Goal: Transaction & Acquisition: Purchase product/service

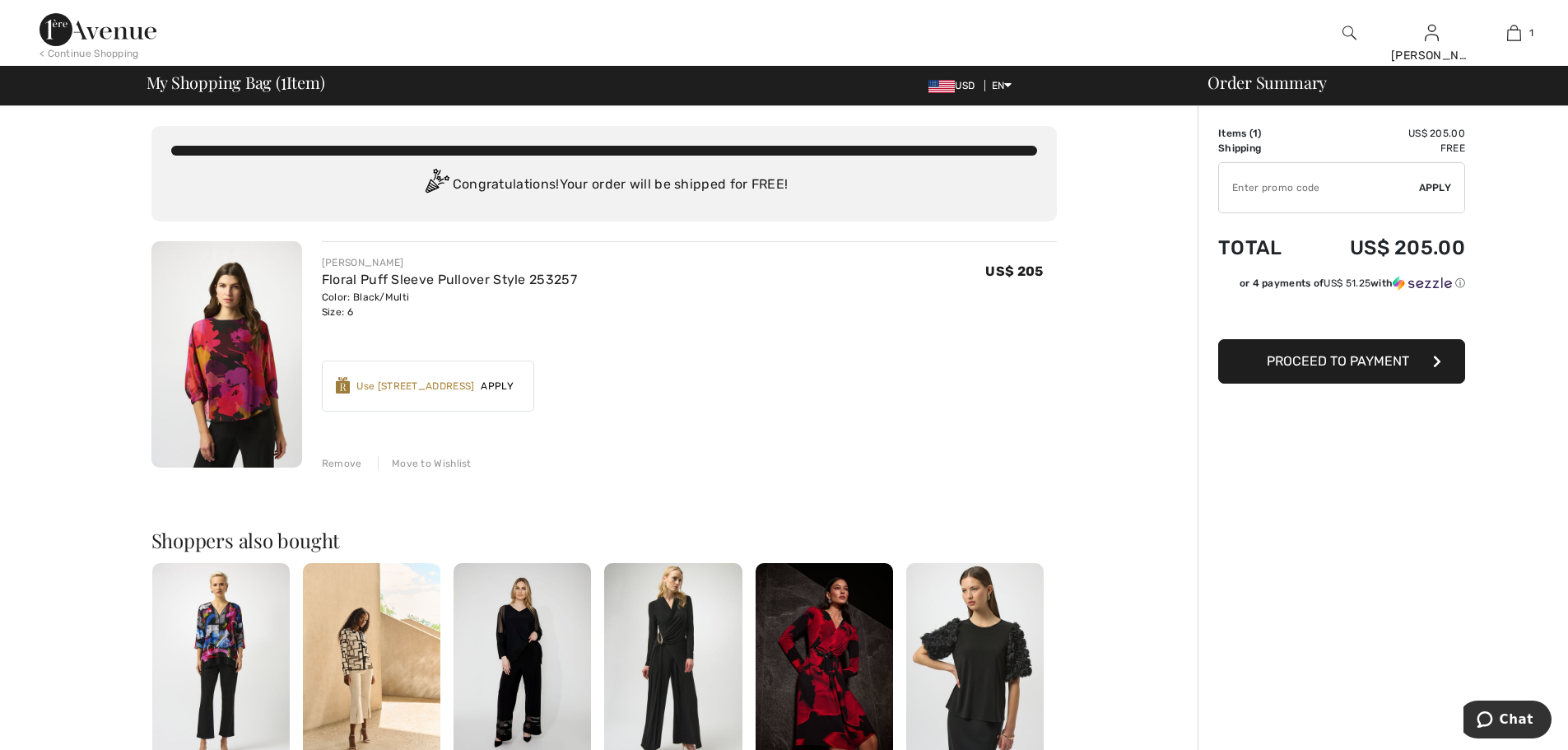
click at [1380, 195] on input "TEXT" at bounding box center [1319, 187] width 200 height 49
type input "900"
click at [419, 395] on div "Earn 30 Avenue Rewards ✔ Use 900 Avenue Rewards Apply Remove" at bounding box center [428, 386] width 212 height 51
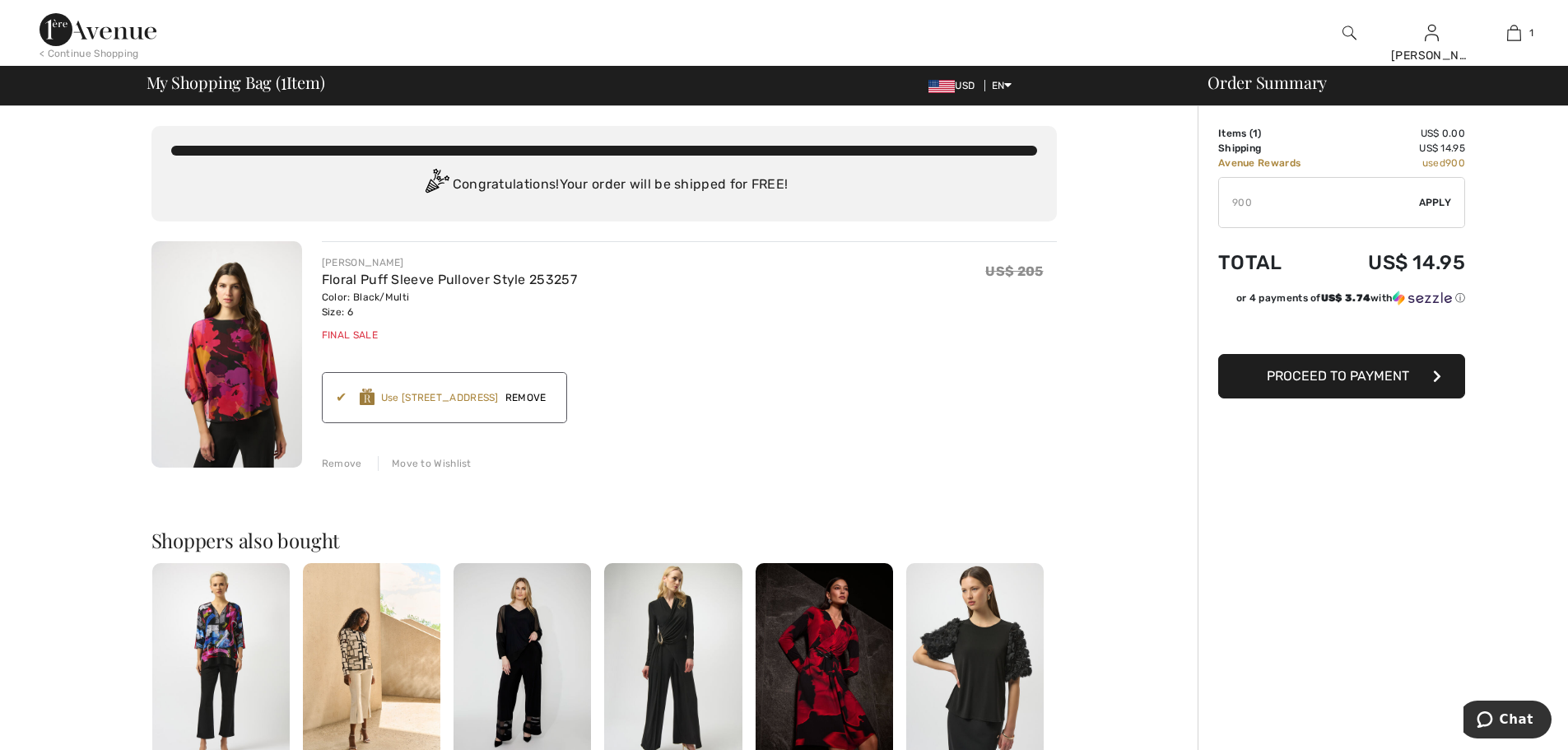
click at [1424, 208] on span "Apply" at bounding box center [1436, 202] width 33 height 14
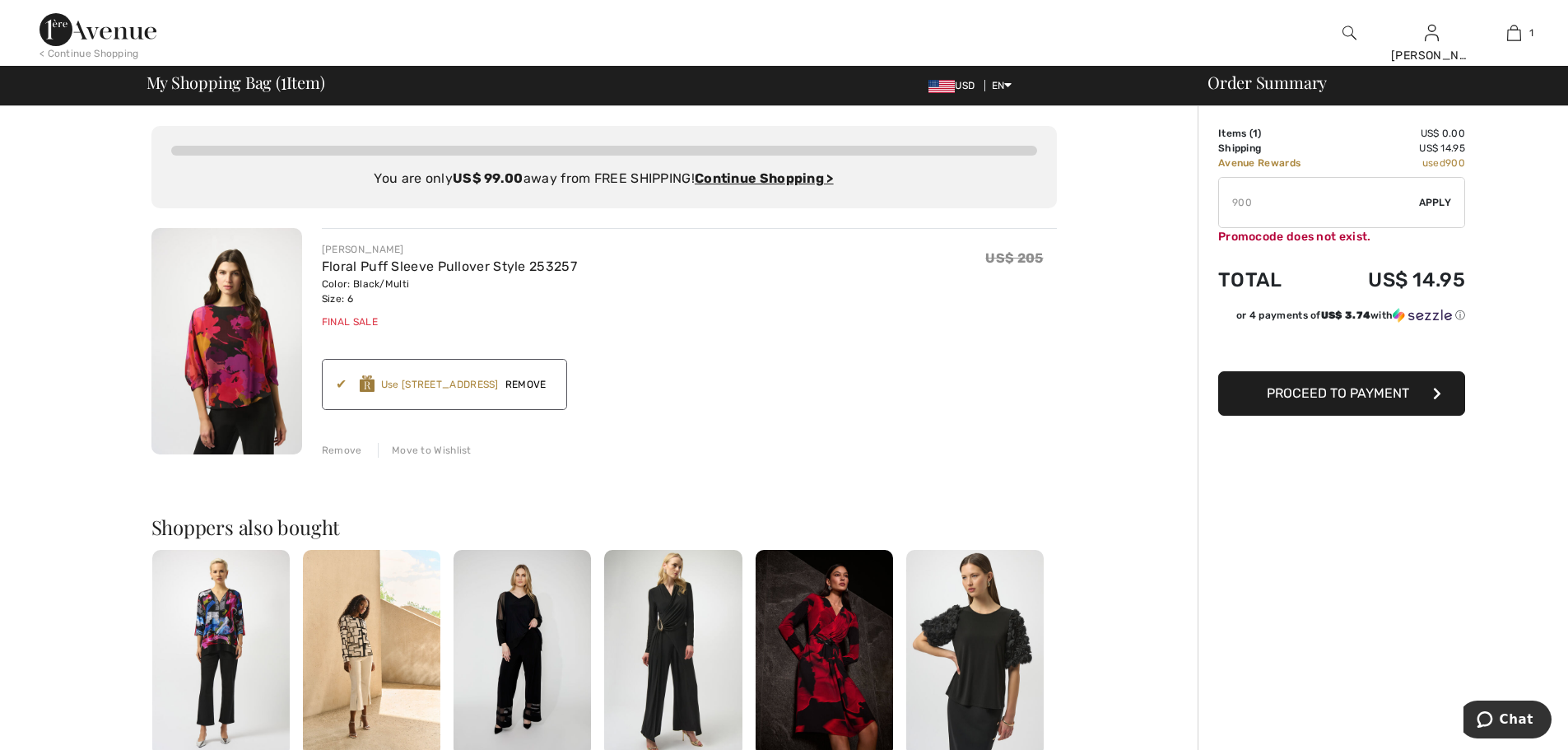
drag, startPoint x: 1234, startPoint y: 201, endPoint x: 1250, endPoint y: 203, distance: 16.1
click at [1250, 203] on input "TEXT" at bounding box center [1319, 202] width 200 height 49
click at [432, 383] on div "Use 900 Avenue Rewards" at bounding box center [440, 384] width 118 height 14
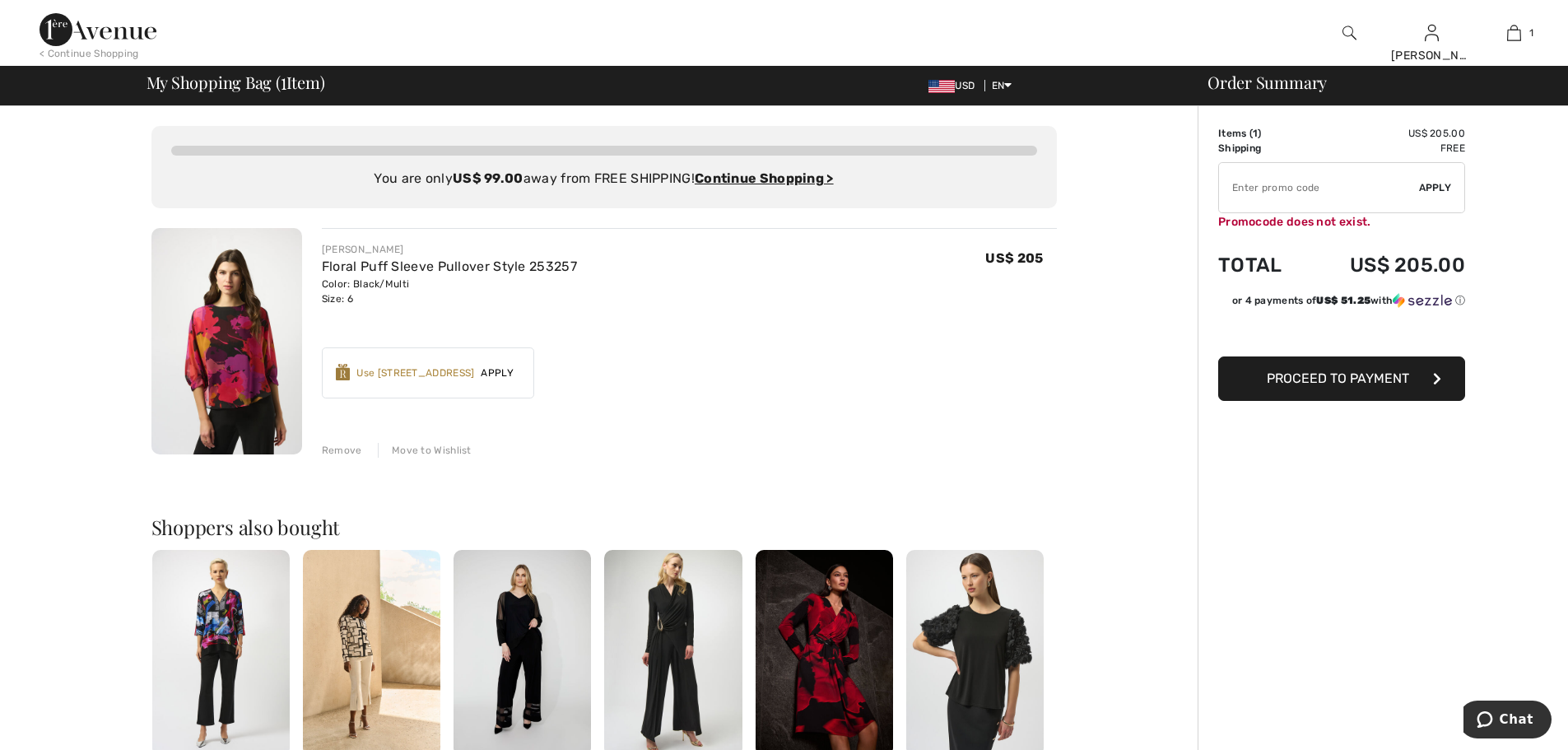
click at [499, 373] on span "Apply" at bounding box center [497, 372] width 46 height 14
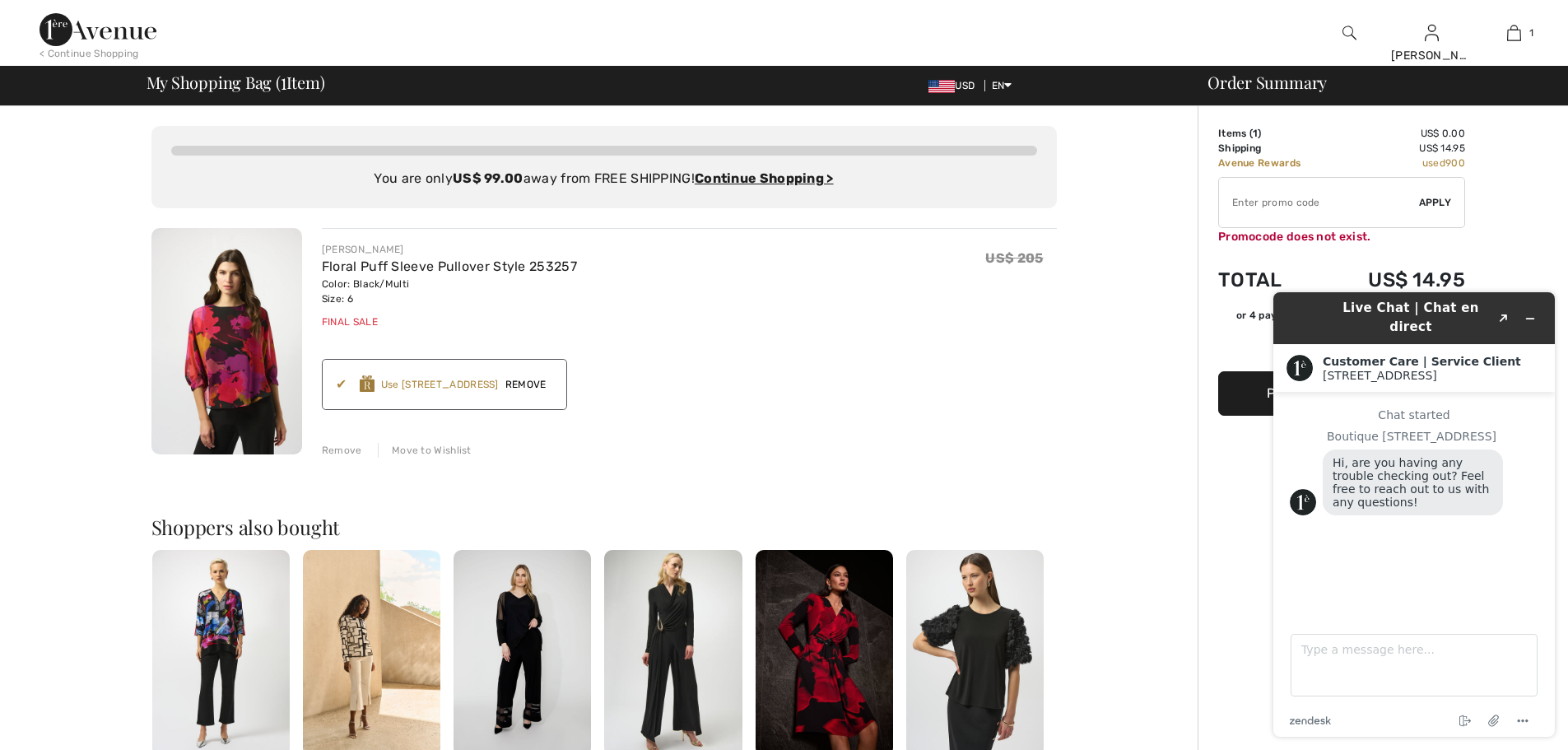
click at [1538, 228] on div "Order Summary Details Items ( 1 ) US$ 0.00 Promo code US$ 0.00 Shipping US$ 14.…" at bounding box center [1384, 625] width 371 height 1039
click at [1520, 307] on button "Minimize widget" at bounding box center [1530, 318] width 26 height 23
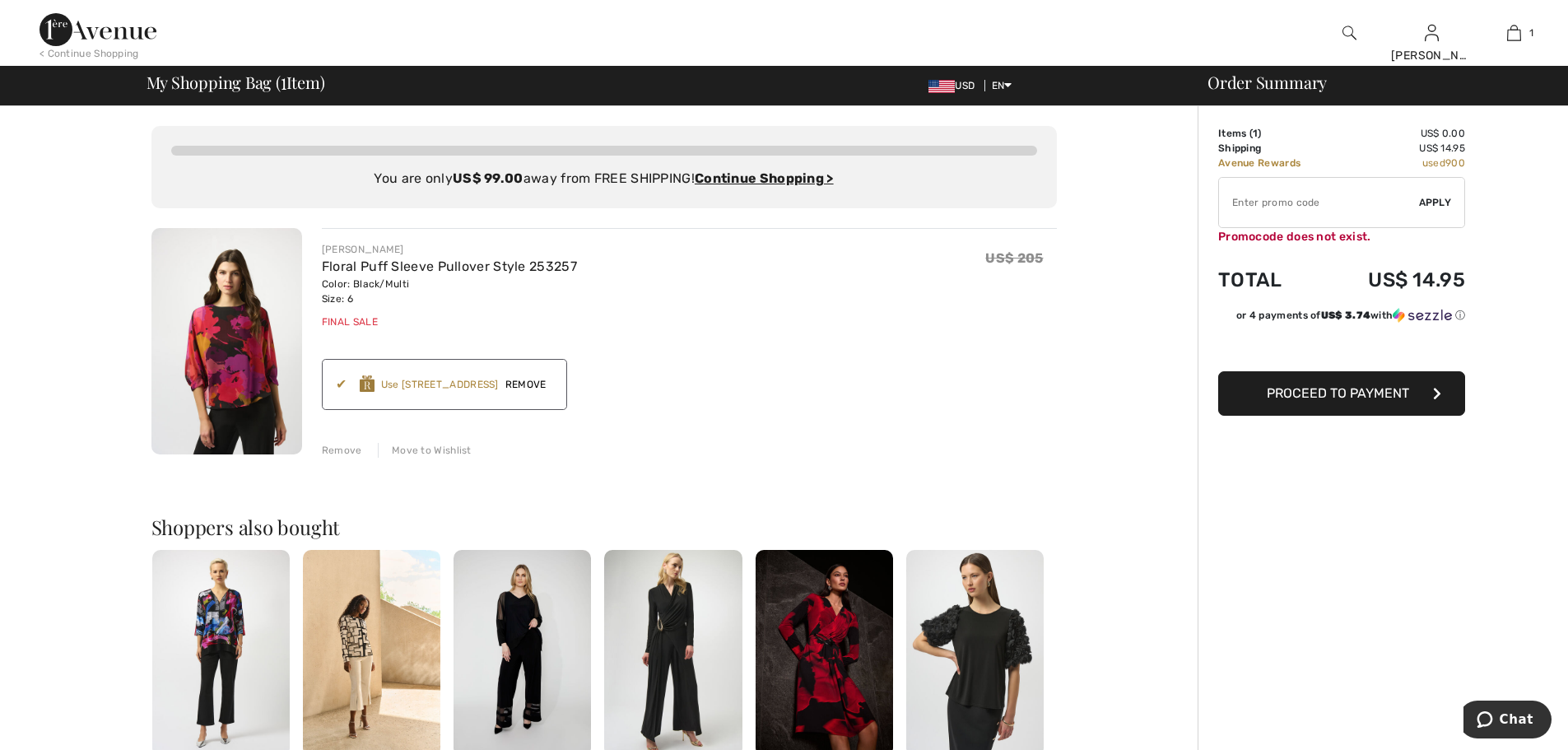
click at [1334, 393] on span "Proceed to Payment" at bounding box center [1338, 392] width 142 height 15
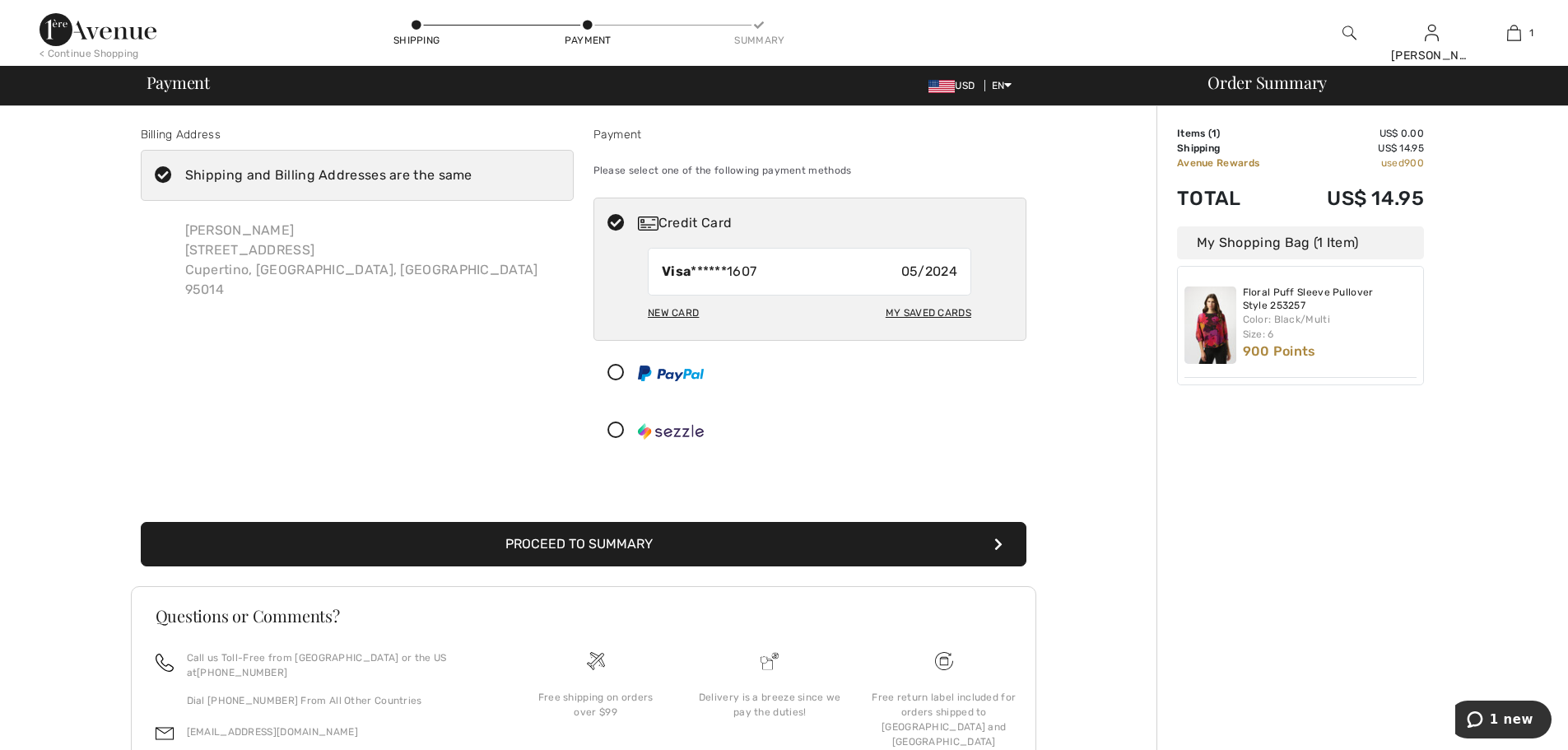
click at [912, 306] on div "My Saved Cards" at bounding box center [928, 312] width 85 height 28
radio input "true"
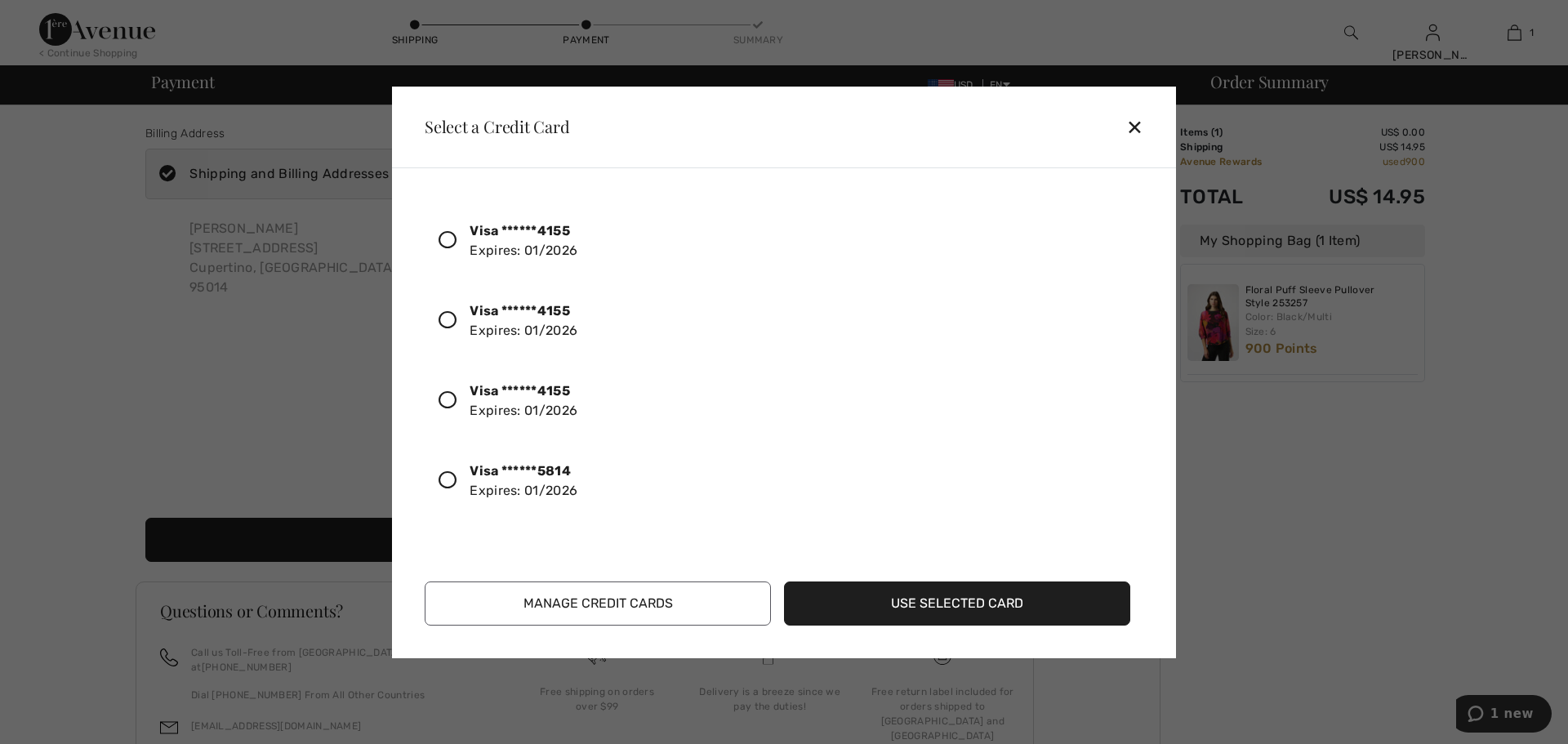
drag, startPoint x: 447, startPoint y: 475, endPoint x: 466, endPoint y: 474, distance: 19.0
click at [452, 473] on icon at bounding box center [447, 480] width 18 height 18
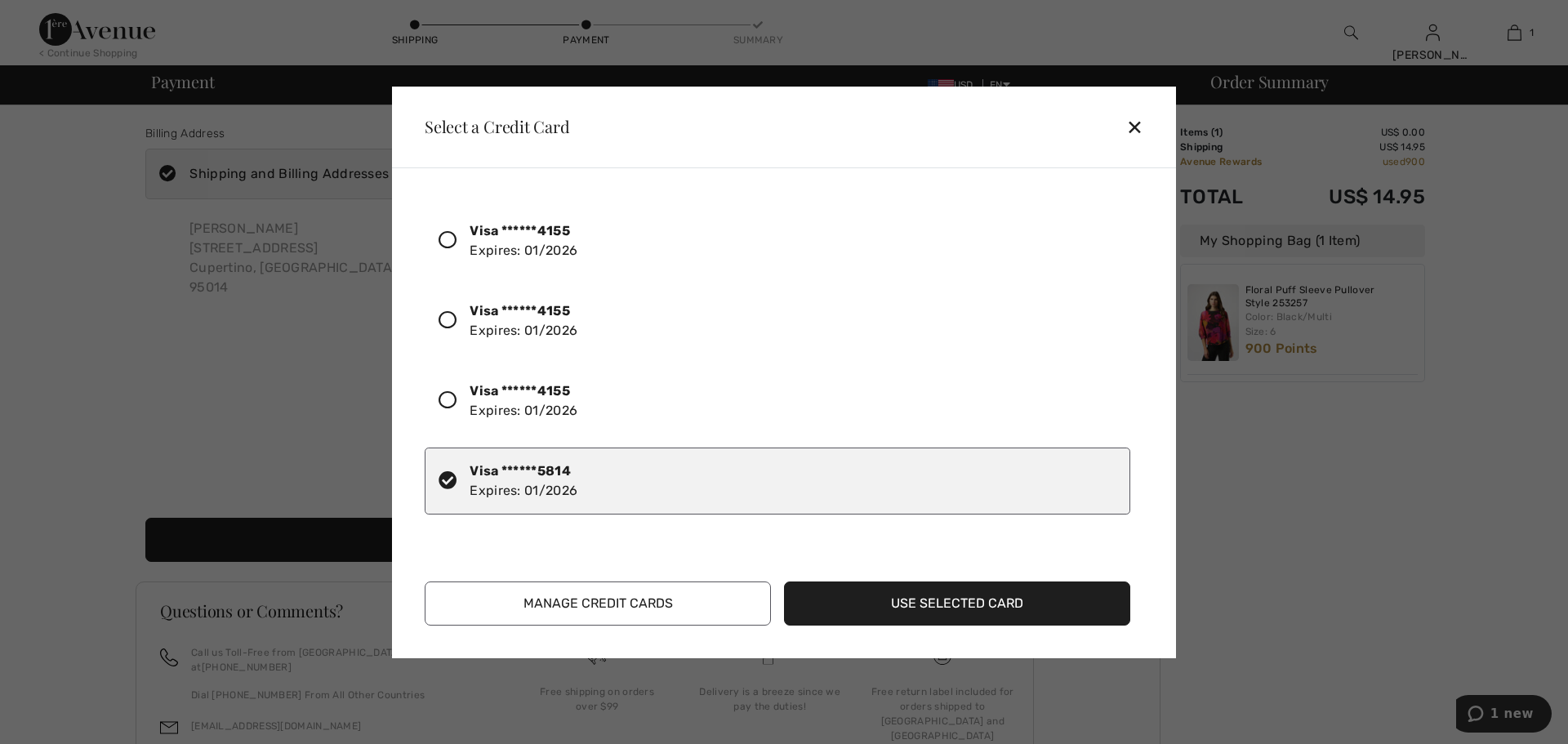
drag, startPoint x: 894, startPoint y: 598, endPoint x: 902, endPoint y: 592, distance: 10.0
click at [896, 596] on button "Use Selected Card" at bounding box center [958, 603] width 346 height 44
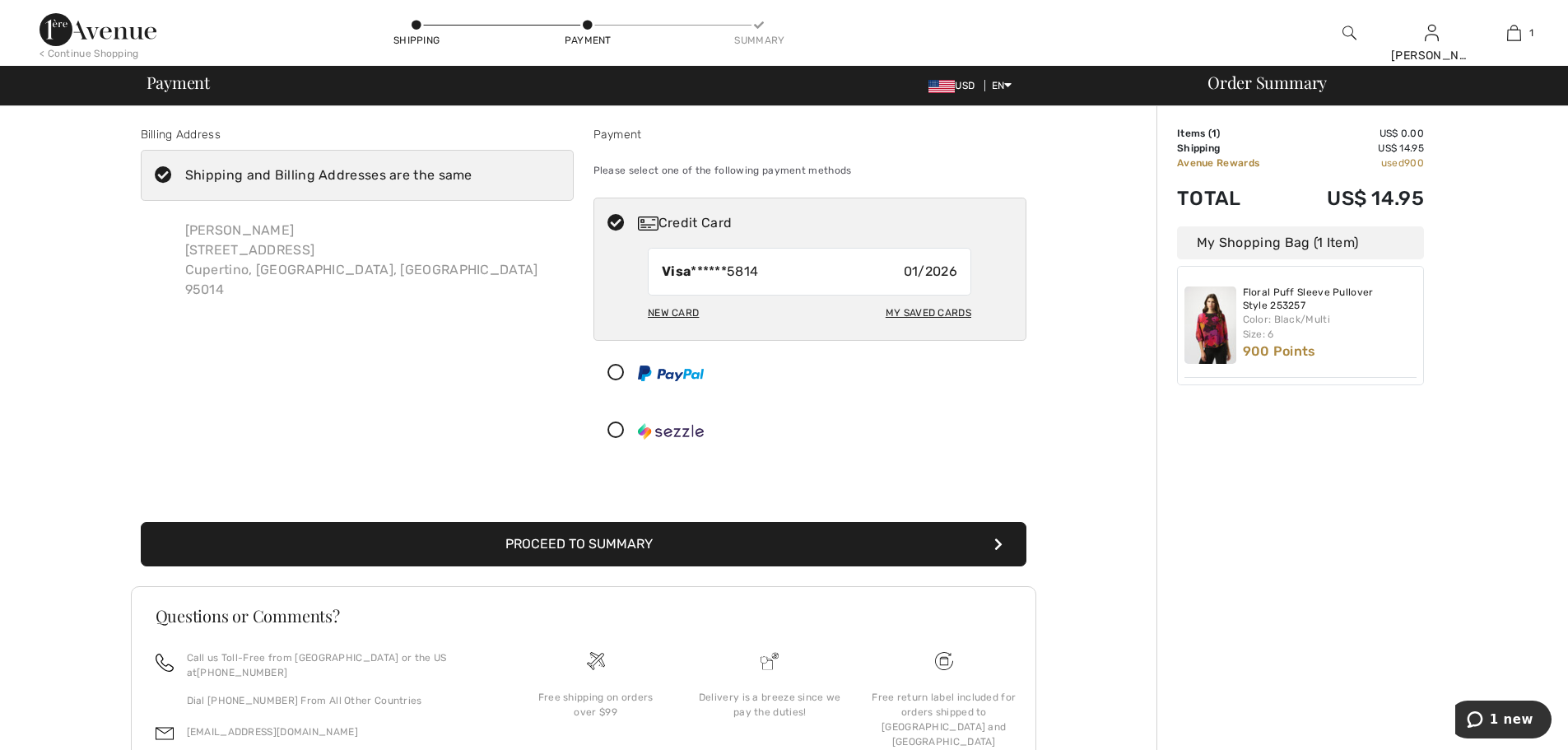
click at [556, 538] on button "Proceed to Summary" at bounding box center [583, 543] width 886 height 44
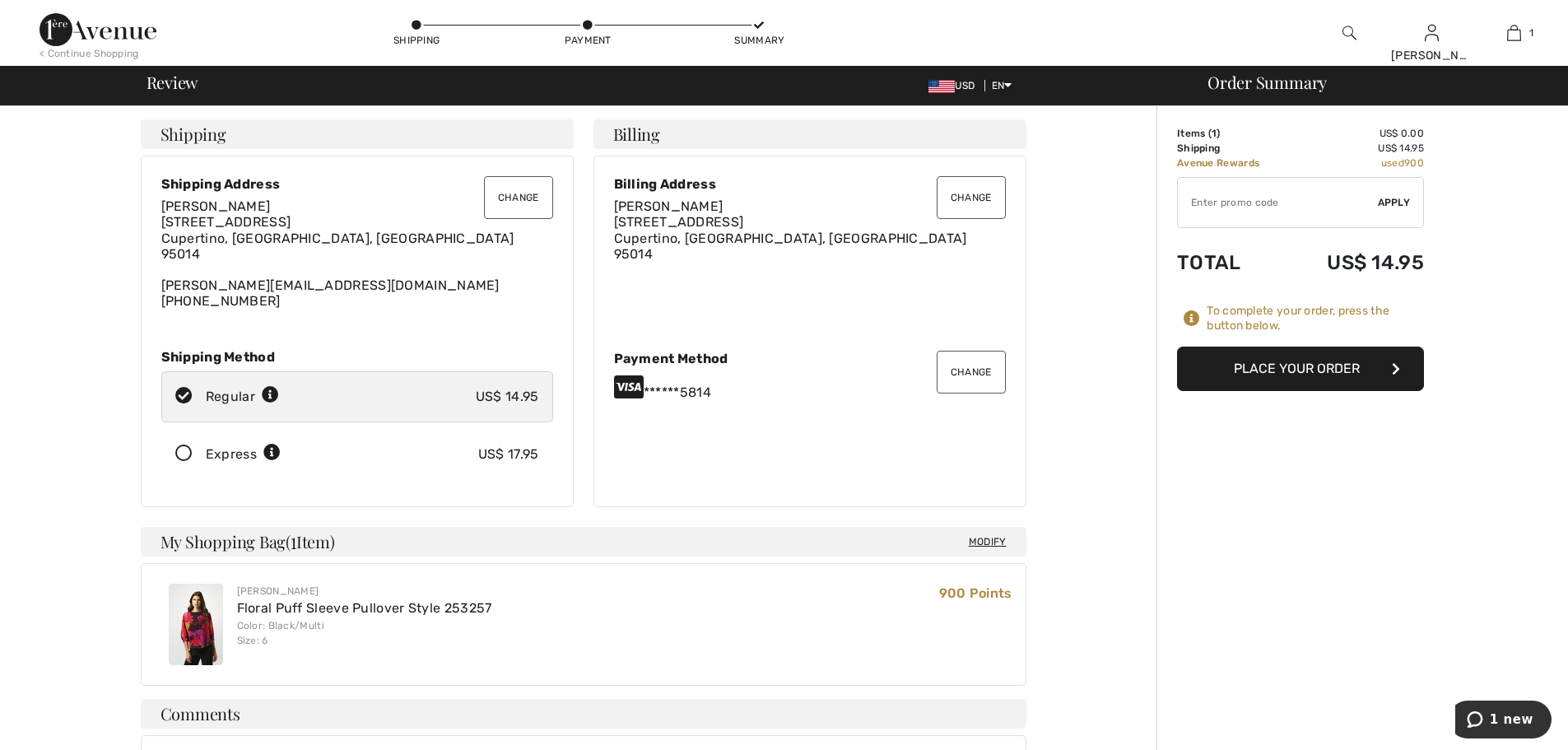
click at [1295, 356] on button "Place Your Order" at bounding box center [1301, 368] width 247 height 44
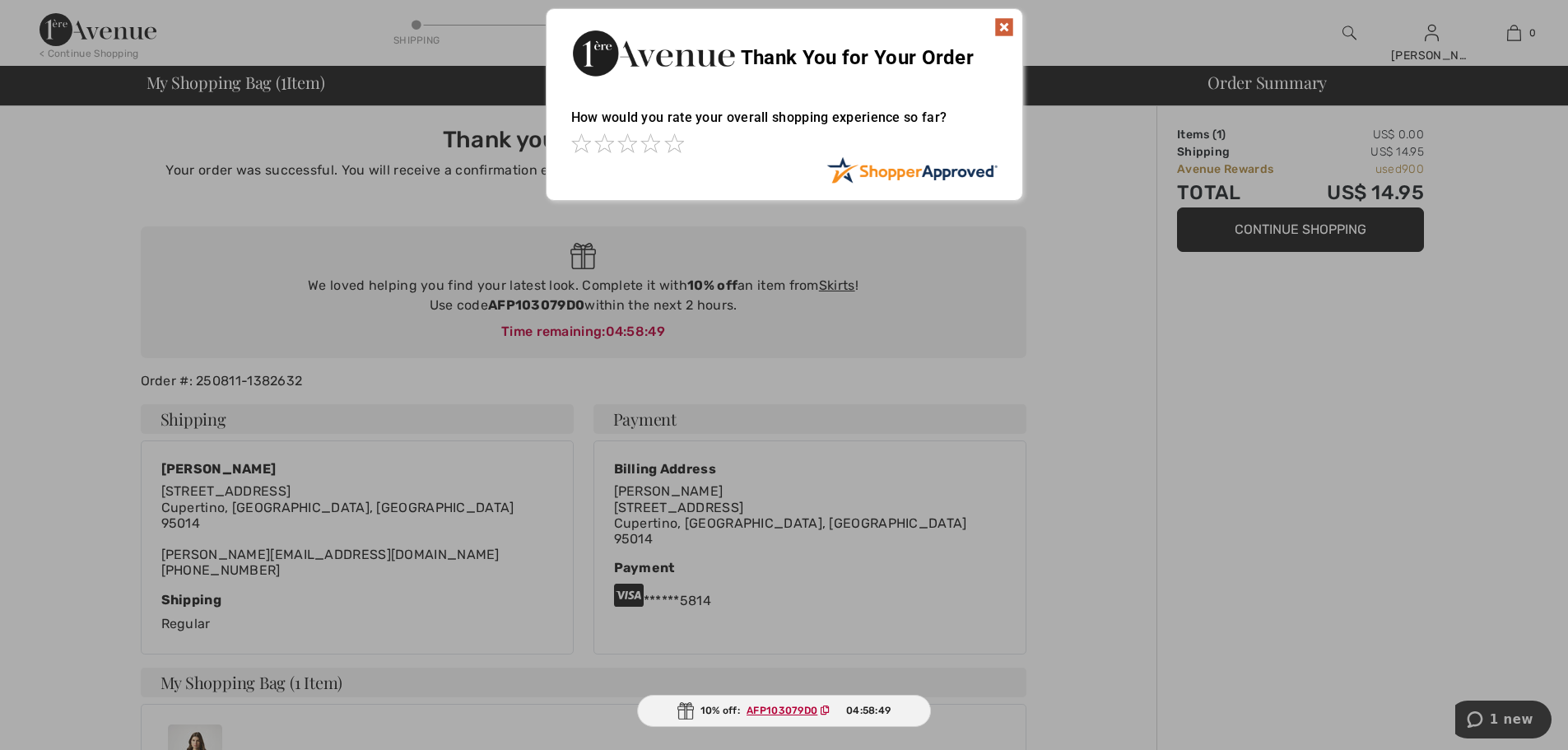
click at [1012, 16] on div "Thank You for Your Order" at bounding box center [784, 50] width 476 height 84
click at [994, 23] on img at bounding box center [1004, 27] width 20 height 20
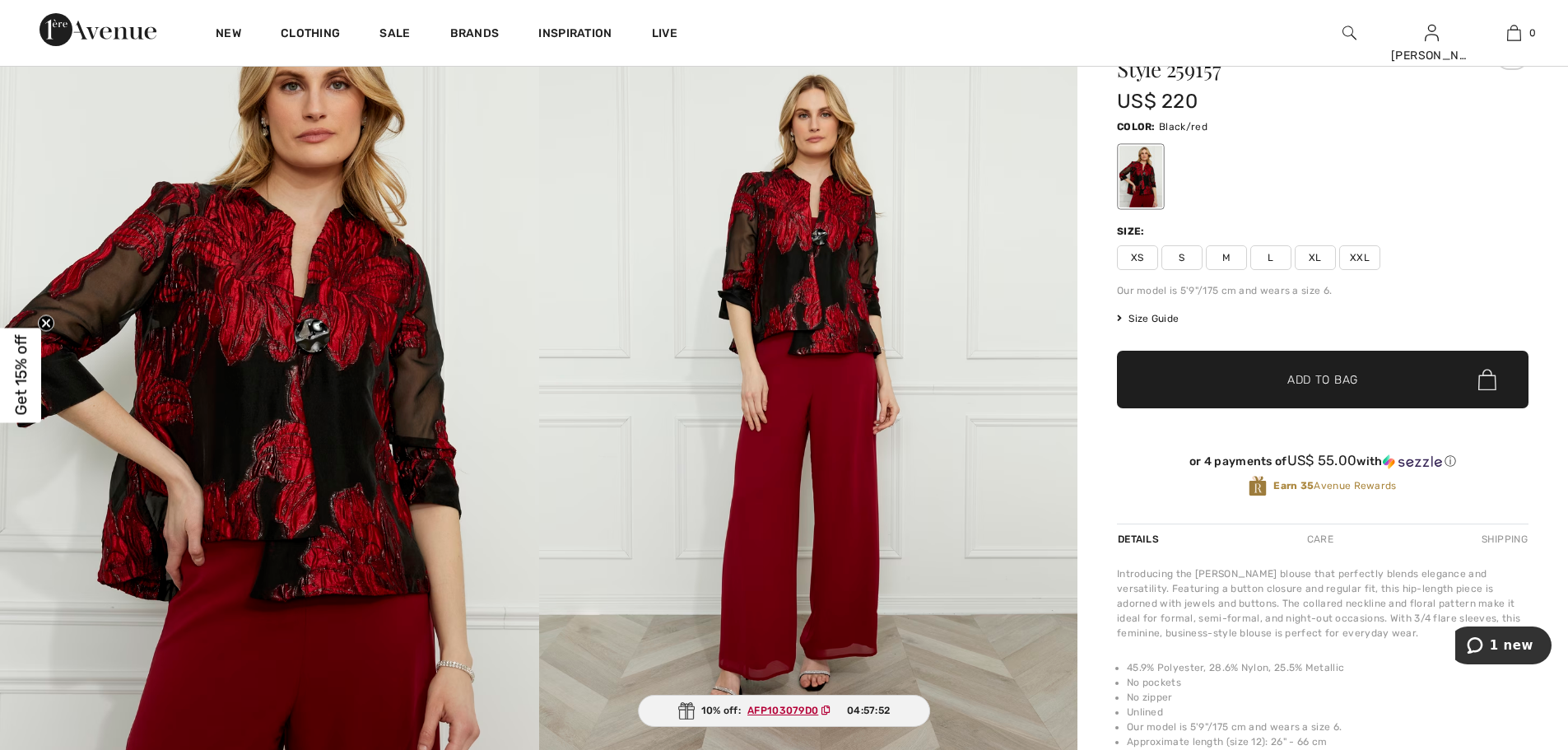
scroll to position [83, 0]
